Goal: Information Seeking & Learning: Learn about a topic

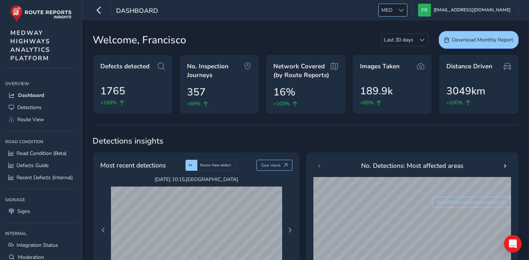
click at [407, 11] on div at bounding box center [401, 10] width 12 height 12
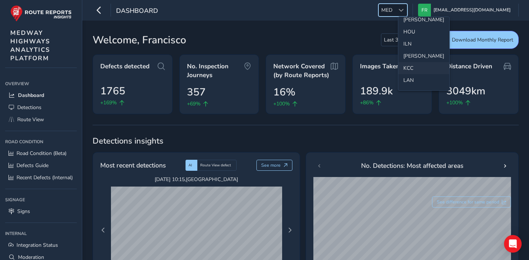
scroll to position [176, 0]
click at [415, 54] on li "[PERSON_NAME]" at bounding box center [423, 56] width 51 height 12
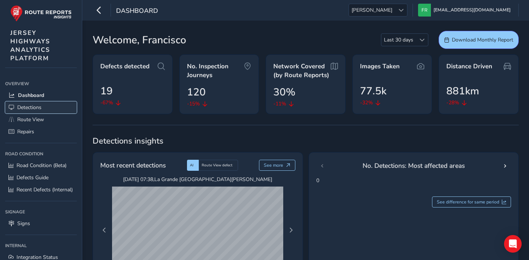
click at [46, 105] on link "Detections" at bounding box center [41, 107] width 72 height 12
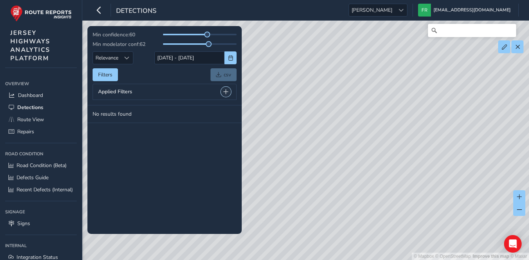
click at [225, 92] on span at bounding box center [225, 91] width 5 height 5
click at [190, 67] on div "Min confidence: 60 Min modelator conf: 62 Relevance Relevance 30/09/2025 - 14/1…" at bounding box center [165, 77] width 144 height 92
click at [149, 111] on span at bounding box center [147, 112] width 5 height 8
click at [149, 111] on span at bounding box center [148, 112] width 5 height 8
click at [226, 57] on button "button" at bounding box center [231, 57] width 12 height 13
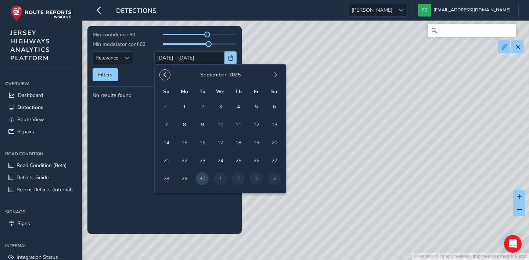
click at [167, 78] on span "button" at bounding box center [164, 74] width 5 height 5
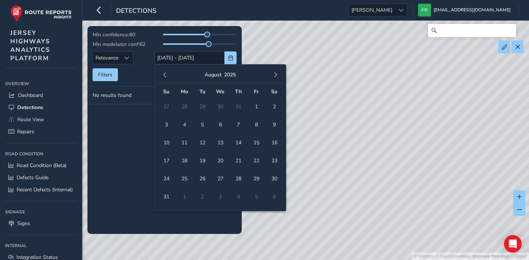
click at [167, 78] on span "button" at bounding box center [164, 74] width 5 height 5
click at [165, 144] on span "13" at bounding box center [166, 142] width 13 height 13
type input "13/07/2025"
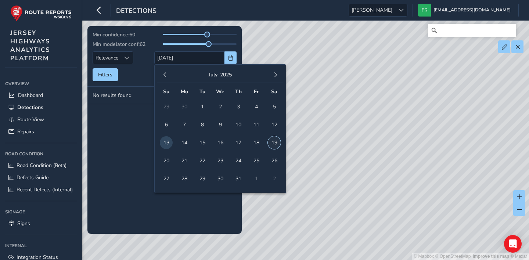
click at [270, 144] on span "19" at bounding box center [274, 142] width 13 height 13
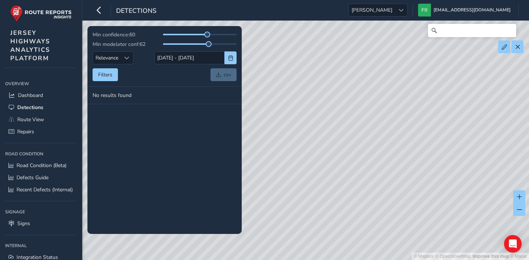
drag, startPoint x: 381, startPoint y: 173, endPoint x: 191, endPoint y: 195, distance: 190.9
click at [191, 31] on div "Min confidence: 60 Min modelator conf: 62 Relevance Relevance 13/07/2025 - 19/0…" at bounding box center [306, 31] width 426 height 0
click at [230, 60] on span "button" at bounding box center [230, 58] width 5 height 5
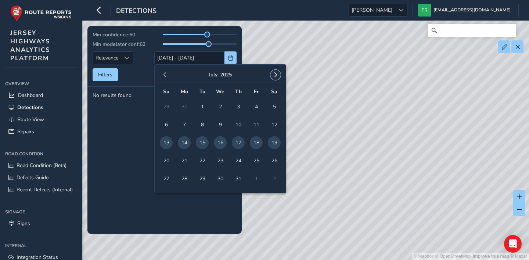
click at [275, 71] on button "button" at bounding box center [276, 75] width 10 height 10
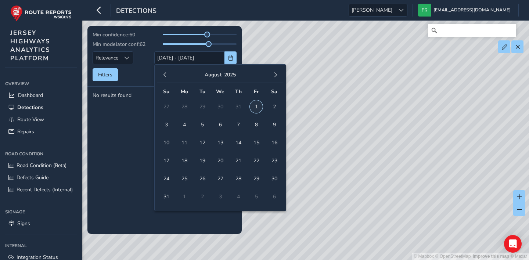
click at [253, 106] on span "1" at bounding box center [256, 106] width 13 height 13
type input "01/08/2025"
click at [164, 196] on span "31" at bounding box center [166, 196] width 13 height 13
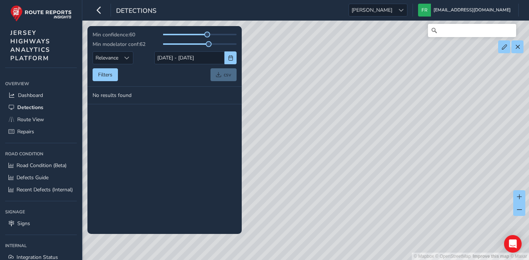
drag, startPoint x: 379, startPoint y: 165, endPoint x: 214, endPoint y: 164, distance: 165.4
click at [214, 31] on div "Min confidence: 60 Min modelator conf: 62 Relevance Relevance 01/08/2025 - 31/0…" at bounding box center [306, 31] width 426 height 0
click at [354, 166] on div "© Mapbox © OpenStreetMap Improve this map © Maxar" at bounding box center [264, 130] width 529 height 260
click at [41, 96] on span "Dashboard" at bounding box center [30, 95] width 25 height 7
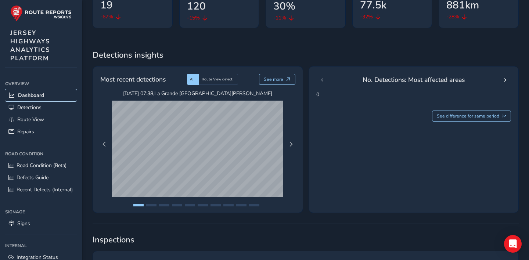
scroll to position [88, 0]
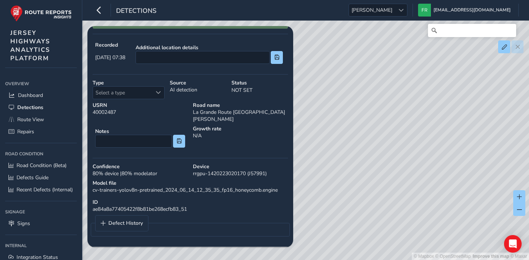
scroll to position [130, 0]
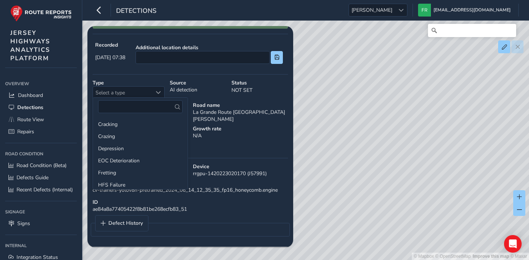
click at [198, 163] on div "See in Route View HighWorks Export Defect Type Select a type Select a type Seve…" at bounding box center [191, 78] width 196 height 329
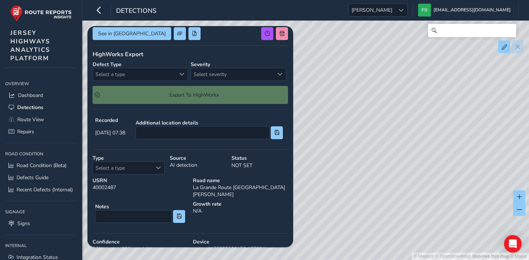
scroll to position [0, 0]
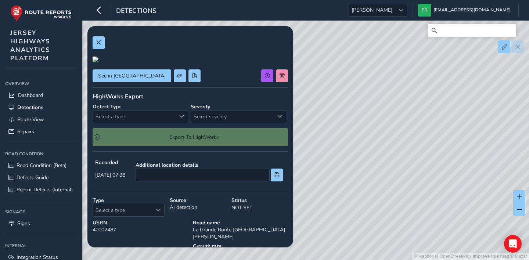
click at [99, 62] on div at bounding box center [96, 60] width 6 height 6
click at [151, 129] on img at bounding box center [292, 65] width 706 height 397
click at [101, 39] on button at bounding box center [99, 42] width 12 height 13
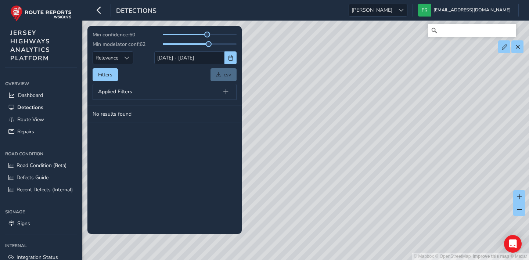
drag, startPoint x: 349, startPoint y: 119, endPoint x: 192, endPoint y: 105, distance: 157.9
click at [192, 31] on div "Min confidence: 60 Min modelator conf: 62 Relevance Relevance 30/09/2025 - 14/1…" at bounding box center [306, 31] width 426 height 0
click at [226, 95] on button at bounding box center [226, 92] width 10 height 10
click at [44, 98] on link "Dashboard" at bounding box center [41, 95] width 72 height 12
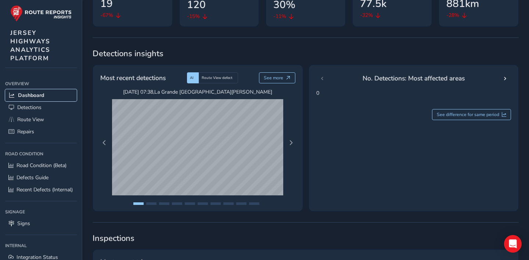
scroll to position [89, 0]
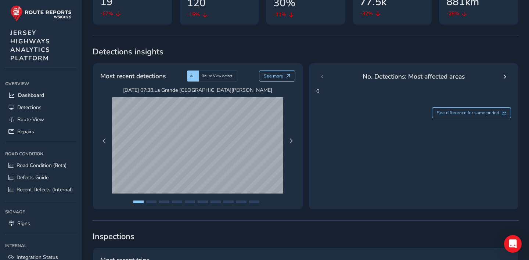
click at [297, 143] on div "Sep 09 2025, 07:38 , La Grande Route de St. Jean Sep 09 2025, 14:34 , La Grande…" at bounding box center [198, 141] width 202 height 109
click at [295, 143] on button "Next Page" at bounding box center [291, 141] width 10 height 10
click at [292, 144] on span "Next Page" at bounding box center [291, 141] width 5 height 5
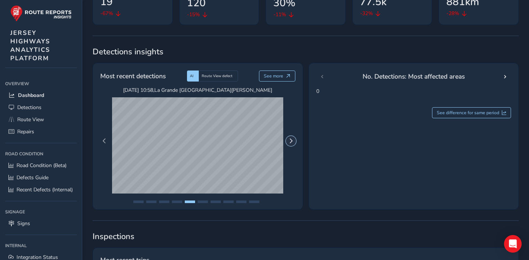
click at [289, 142] on span "Next Page" at bounding box center [291, 141] width 5 height 5
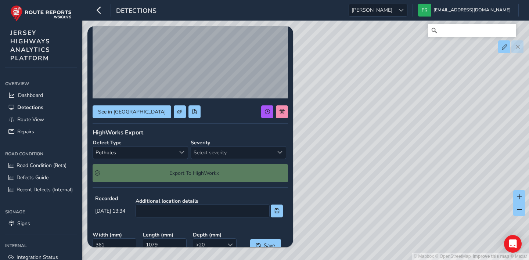
scroll to position [69, 0]
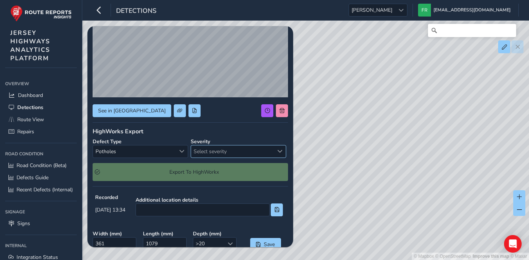
click at [218, 153] on span "Select severity" at bounding box center [232, 152] width 83 height 12
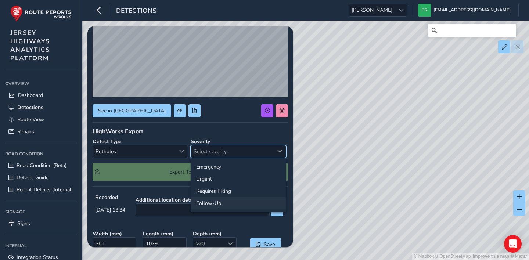
click at [223, 205] on li "Follow-Up" at bounding box center [238, 203] width 95 height 12
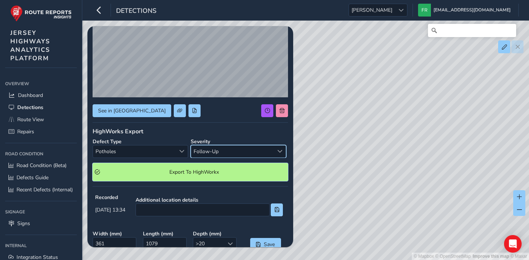
click at [223, 175] on span "Export To HighWorkx" at bounding box center [194, 172] width 183 height 7
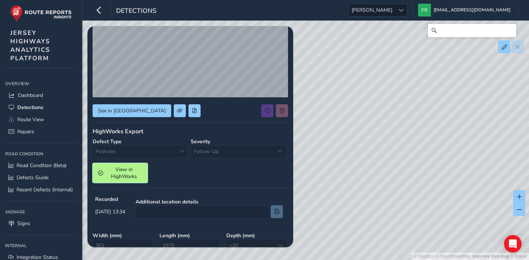
click at [135, 170] on span "View in HighWorks" at bounding box center [124, 173] width 36 height 14
click at [111, 175] on span "View in HighWorks" at bounding box center [124, 173] width 36 height 14
click at [241, 141] on div "Severity Follow-Up Follow-Up" at bounding box center [239, 148] width 96 height 20
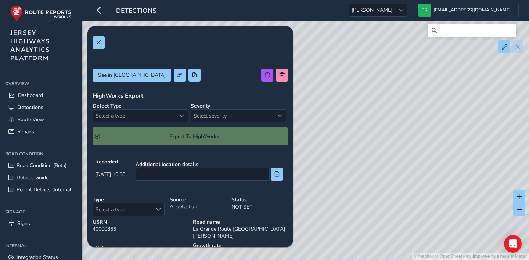
scroll to position [22, 0]
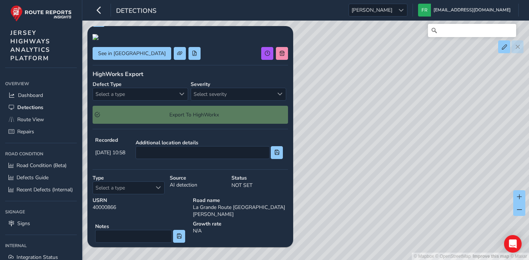
click at [99, 40] on div at bounding box center [96, 37] width 6 height 6
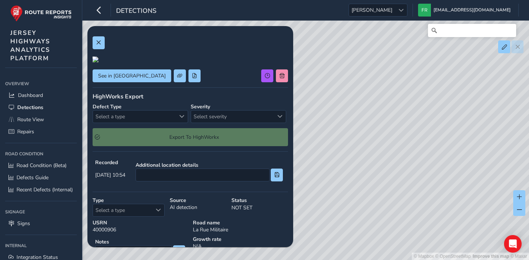
scroll to position [43, 0]
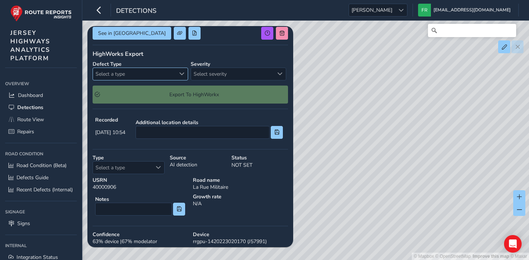
click at [176, 80] on div "Select a type" at bounding box center [182, 74] width 12 height 12
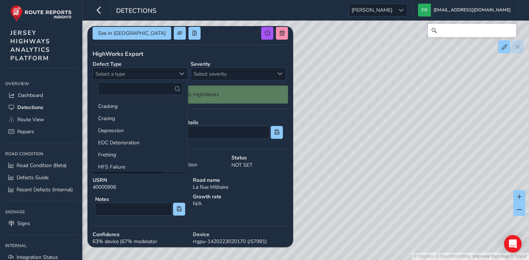
click at [222, 146] on div "See in Route View HighWorks Export Defect Type Select a type Select a type Seve…" at bounding box center [191, 150] width 196 height 322
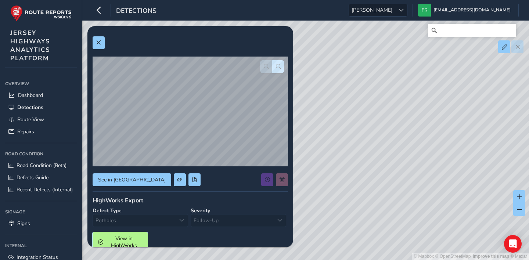
click at [121, 235] on button "View in HighWorks" at bounding box center [120, 242] width 55 height 20
click at [398, 101] on div "© Mapbox © OpenStreetMap Improve this map © Maxar" at bounding box center [264, 130] width 529 height 260
drag, startPoint x: 371, startPoint y: 177, endPoint x: 391, endPoint y: 74, distance: 105.0
click at [391, 74] on div "© Mapbox © OpenStreetMap Improve this map © Maxar" at bounding box center [264, 130] width 529 height 260
click at [84, 44] on div "© Mapbox © OpenStreetMap Improve this map © Maxar" at bounding box center [264, 130] width 529 height 260
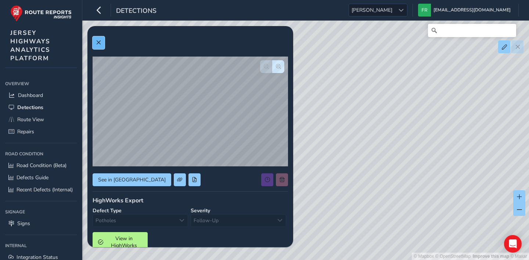
click at [96, 43] on button at bounding box center [99, 42] width 12 height 13
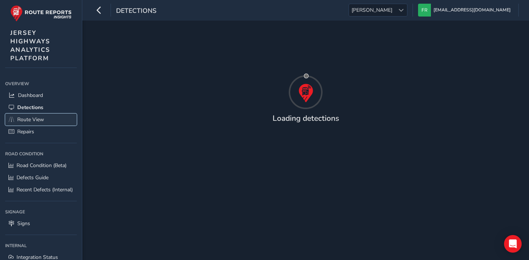
click at [43, 117] on span "Route View" at bounding box center [30, 119] width 27 height 7
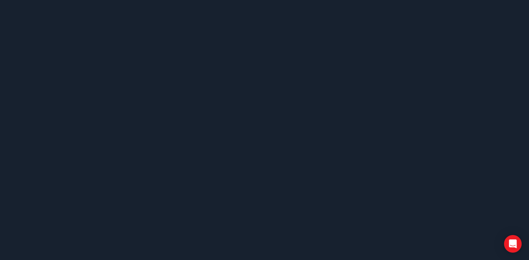
click at [187, 120] on body at bounding box center [264, 130] width 529 height 260
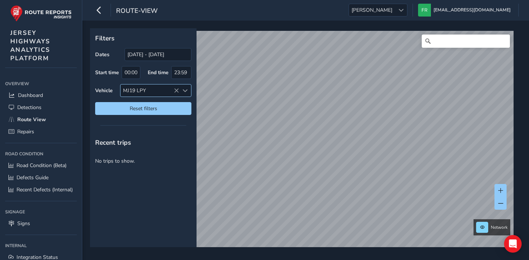
click at [176, 90] on icon at bounding box center [176, 90] width 5 height 5
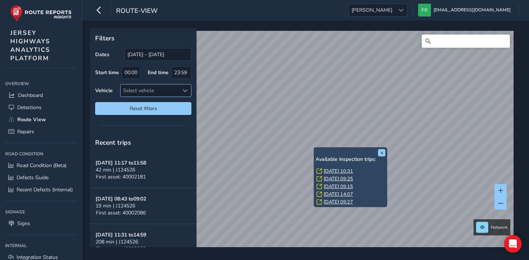
click at [334, 170] on link "[DATE] 10:31" at bounding box center [338, 171] width 29 height 7
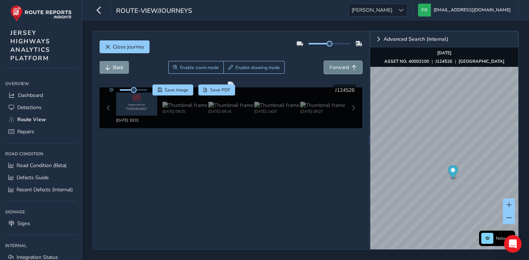
click at [343, 65] on span "Forward" at bounding box center [339, 67] width 19 height 7
click at [191, 103] on img at bounding box center [184, 105] width 45 height 7
click at [186, 104] on img at bounding box center [184, 105] width 45 height 7
click at [231, 107] on img at bounding box center [230, 105] width 45 height 7
click at [283, 109] on img at bounding box center [276, 105] width 45 height 7
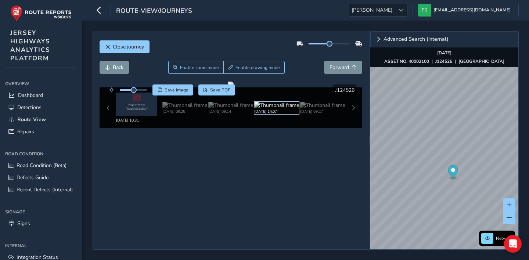
click at [283, 109] on img at bounding box center [276, 105] width 45 height 7
click at [329, 114] on div "Sep 17 2025, 09:27" at bounding box center [322, 108] width 45 height 12
click at [276, 102] on img at bounding box center [276, 105] width 45 height 7
click at [186, 109] on img at bounding box center [184, 105] width 45 height 7
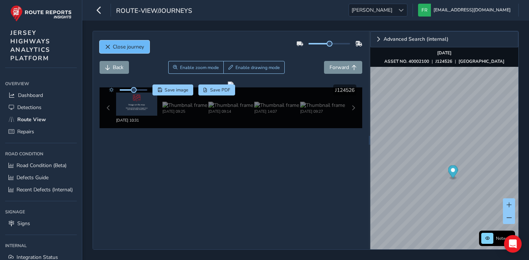
click at [113, 46] on span "Close journey" at bounding box center [128, 46] width 31 height 7
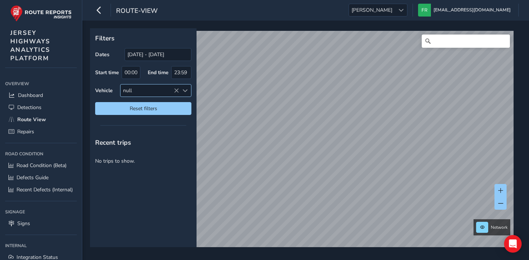
click at [176, 90] on icon at bounding box center [176, 90] width 5 height 5
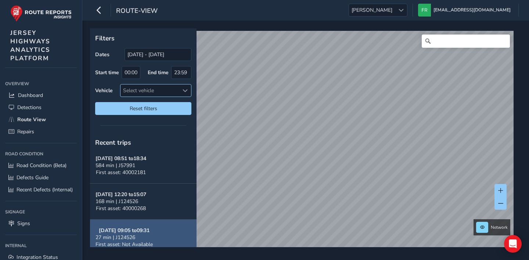
scroll to position [580, 0]
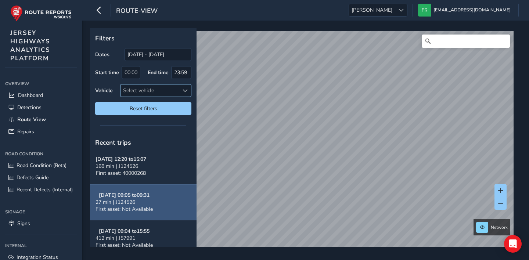
click at [141, 203] on div "27 min | J124526" at bounding box center [124, 202] width 57 height 7
click at [114, 205] on span "27 min | J124526" at bounding box center [116, 202] width 40 height 7
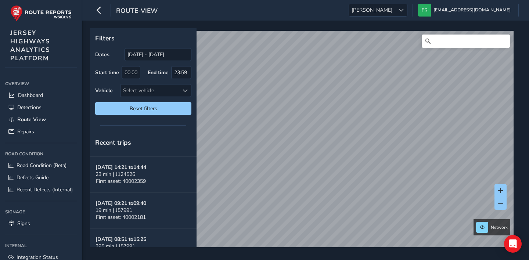
scroll to position [379, 0]
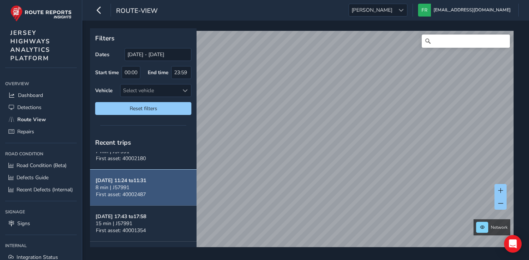
click at [143, 187] on div "8 min | J57991" at bounding box center [121, 187] width 51 height 7
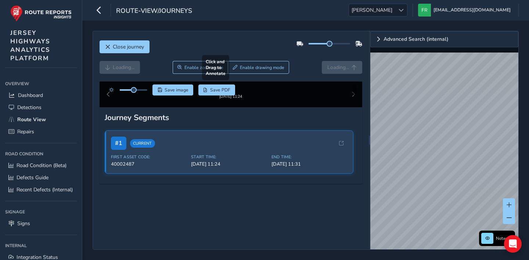
scroll to position [14, 0]
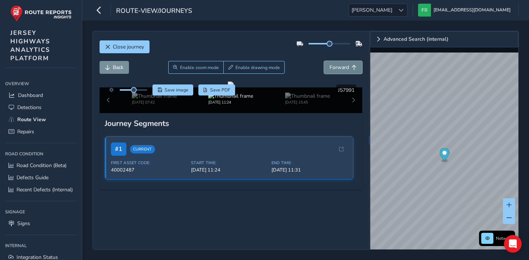
click at [330, 64] on span "Forward" at bounding box center [339, 67] width 19 height 7
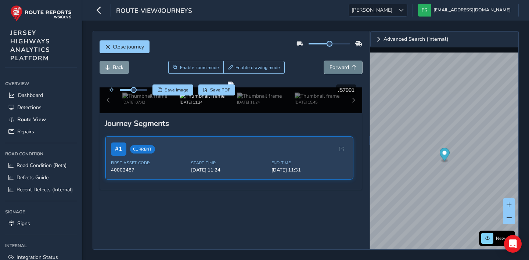
click at [330, 64] on span "Forward" at bounding box center [339, 67] width 19 height 7
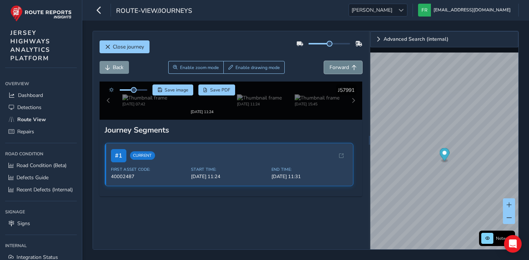
click at [330, 64] on span "Forward" at bounding box center [339, 67] width 19 height 7
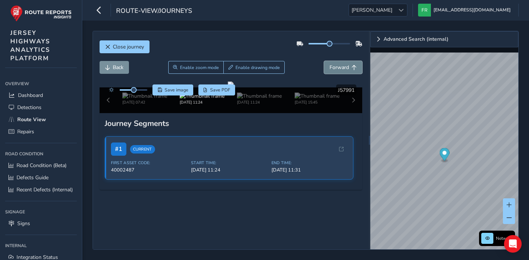
click at [330, 64] on span "Forward" at bounding box center [339, 67] width 19 height 7
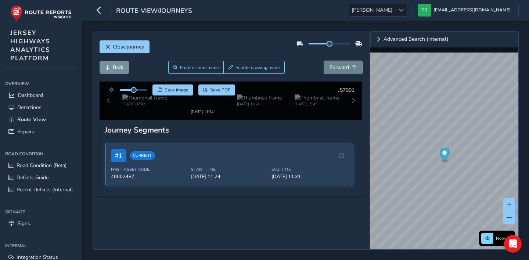
click at [330, 64] on span "Forward" at bounding box center [339, 67] width 19 height 7
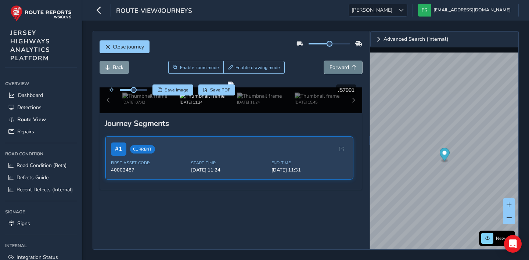
click at [330, 64] on span "Forward" at bounding box center [339, 67] width 19 height 7
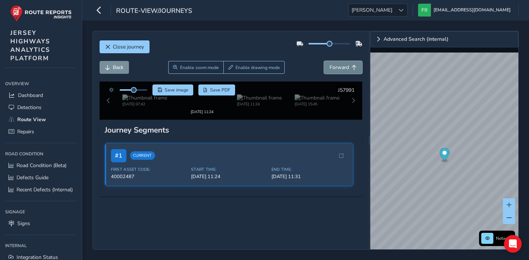
click at [330, 64] on span "Forward" at bounding box center [339, 67] width 19 height 7
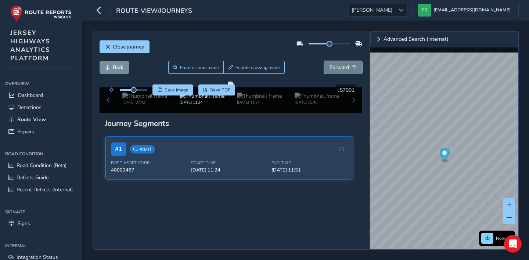
click at [330, 64] on span "Forward" at bounding box center [339, 67] width 19 height 7
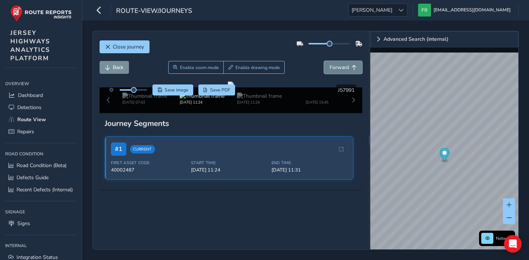
click at [330, 64] on span "Forward" at bounding box center [339, 67] width 19 height 7
click at [337, 31] on div "Close journey Back Enable zoom mode Enable drawing mode Forward Click and Drag …" at bounding box center [306, 140] width 426 height 219
click at [342, 4] on div "route-view/journeys JER JER [EMAIL_ADDRESS][DOMAIN_NAME] Colour Scheme: Dark Di…" at bounding box center [305, 10] width 447 height 21
